Goal: Navigation & Orientation: Find specific page/section

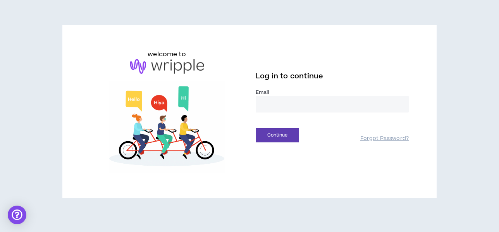
click at [311, 109] on input "email" at bounding box center [332, 104] width 153 height 17
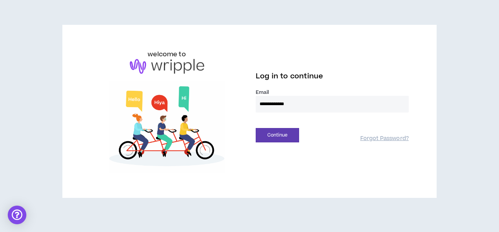
type input "**********"
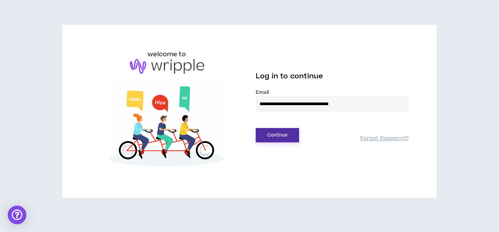
click at [298, 132] on button "Continue" at bounding box center [277, 135] width 43 height 14
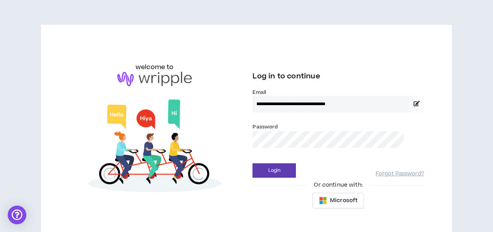
click at [252, 163] on button "Login" at bounding box center [273, 170] width 43 height 14
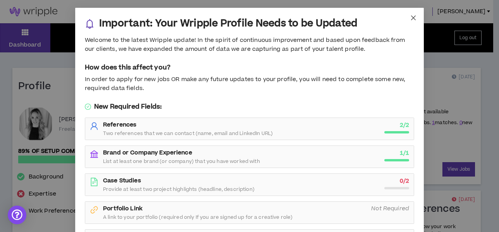
click at [409, 13] on span "Close" at bounding box center [413, 18] width 21 height 21
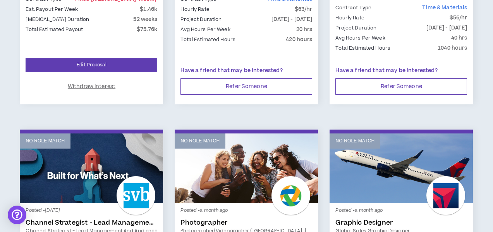
scroll to position [620, 0]
